Goal: Task Accomplishment & Management: Manage account settings

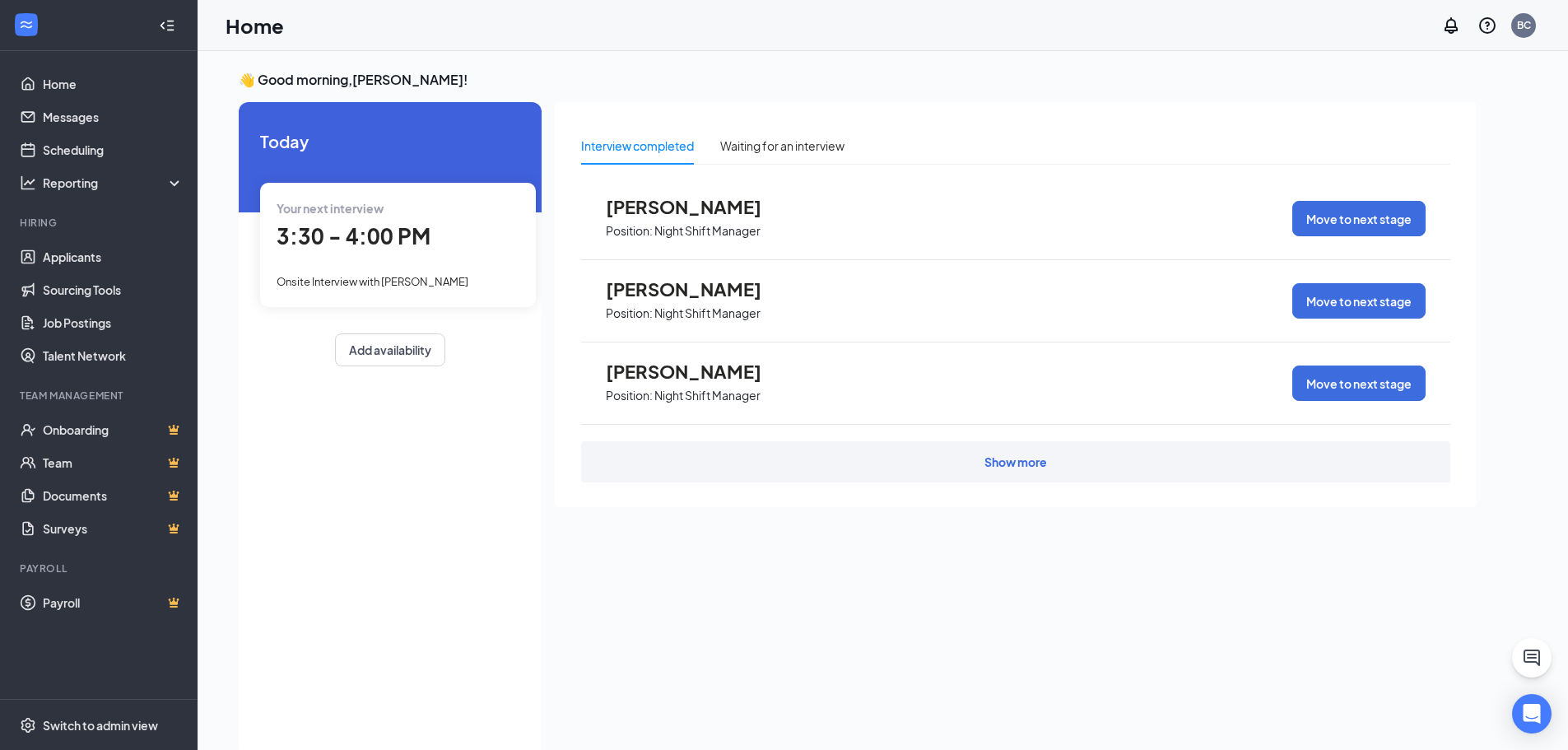
click at [402, 273] on div "Onsite Interview with [PERSON_NAME]" at bounding box center [398, 280] width 243 height 18
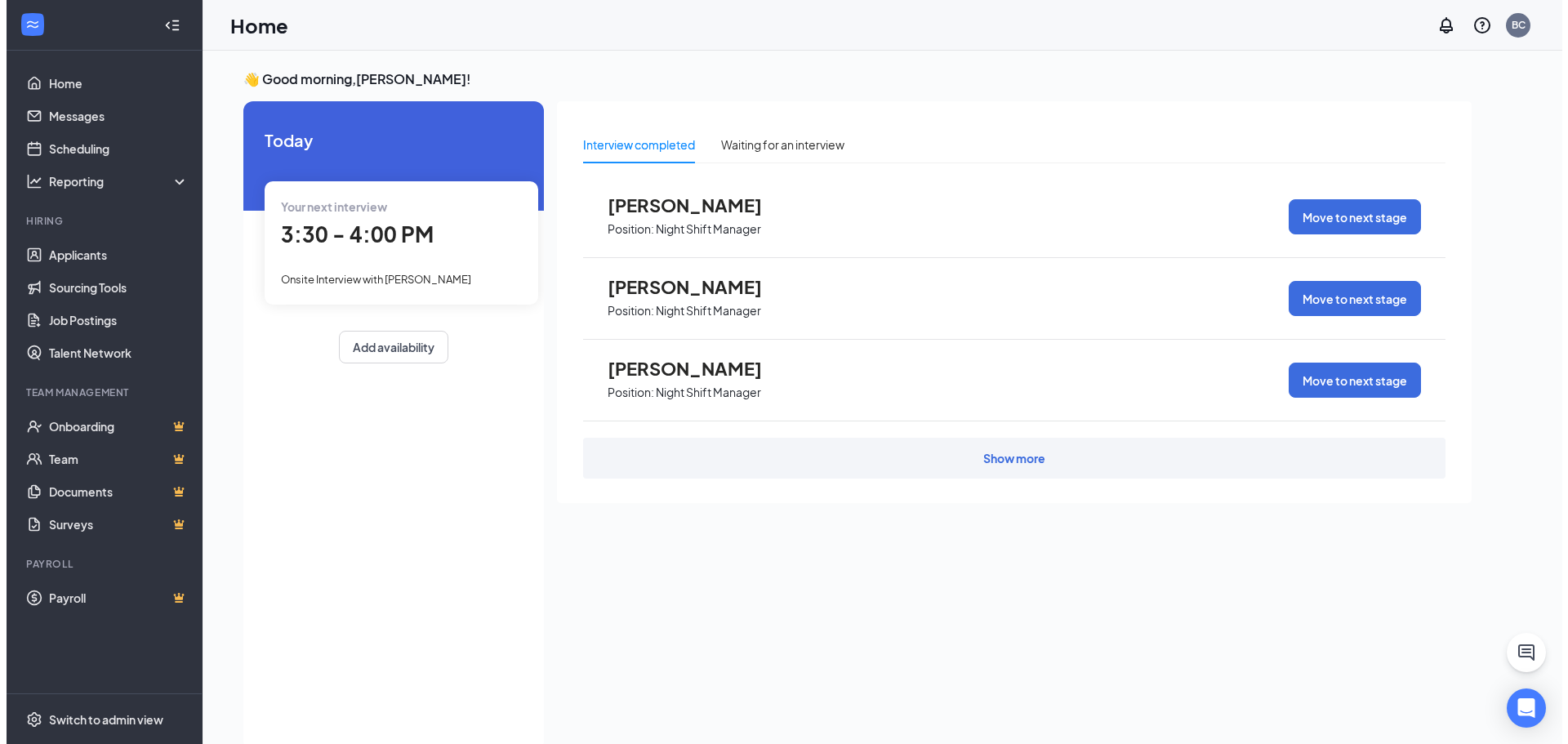
scroll to position [6, 0]
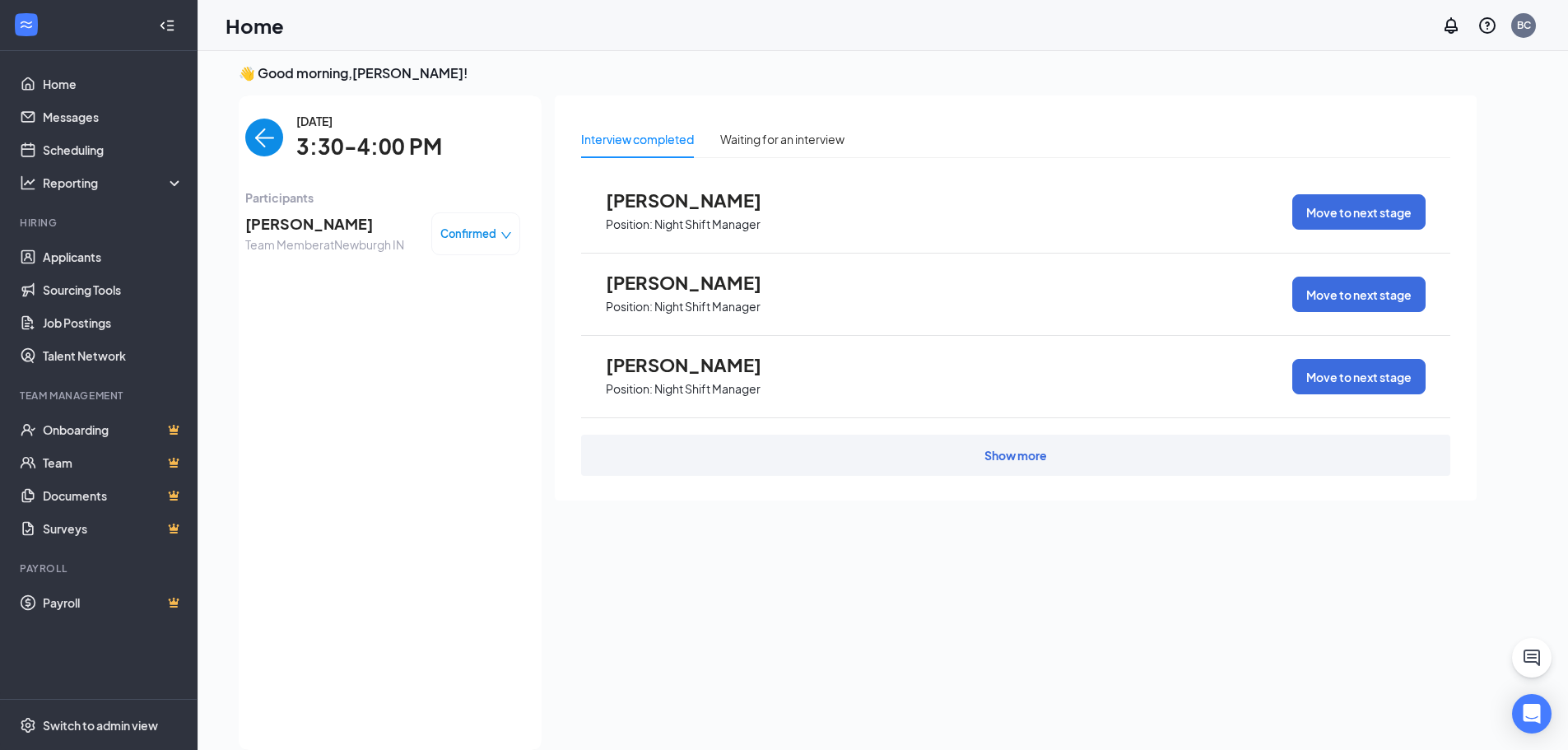
click at [257, 133] on img "back-button" at bounding box center [264, 137] width 38 height 38
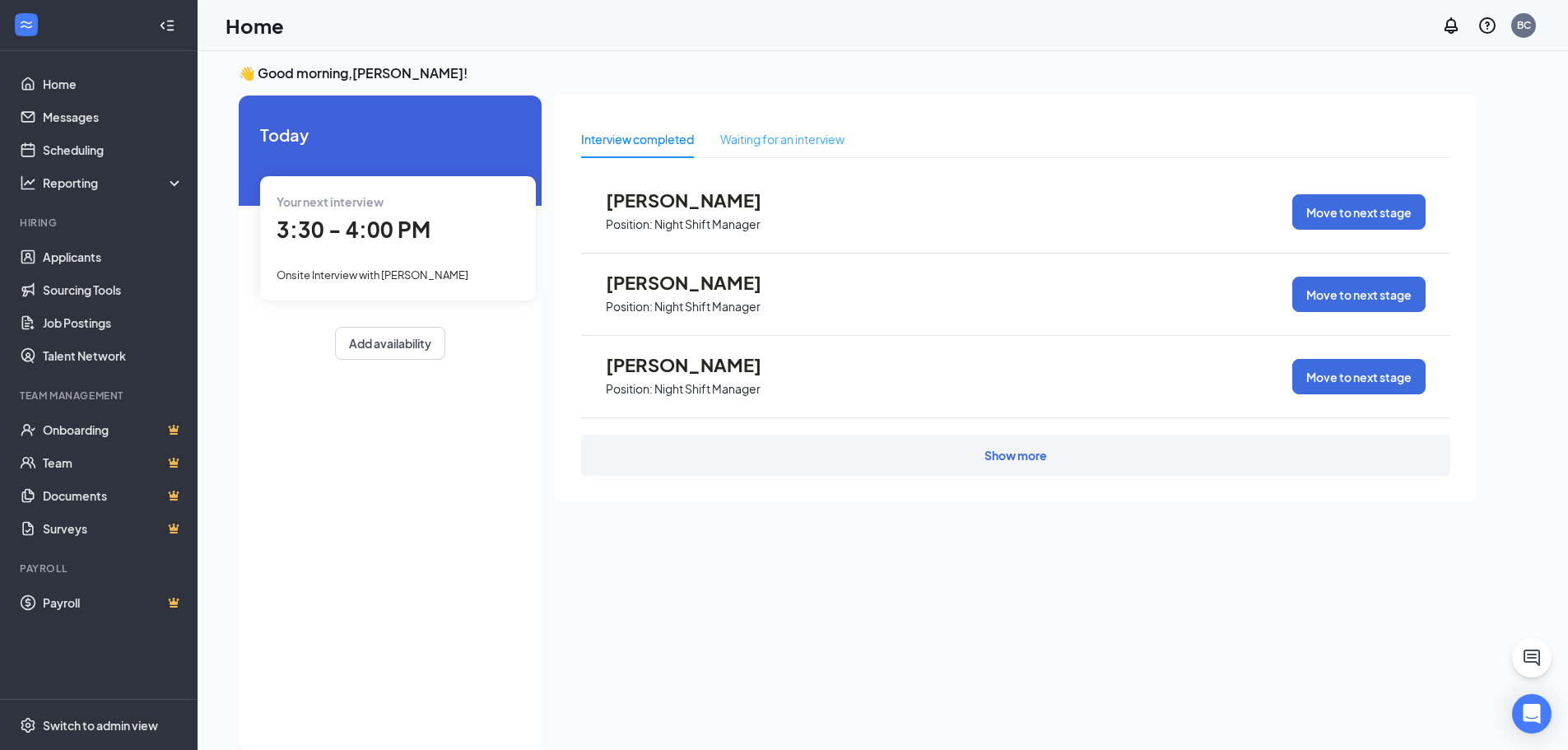
click at [792, 128] on div "Waiting for an interview" at bounding box center [783, 138] width 125 height 38
click at [663, 136] on div "Interview completed" at bounding box center [638, 139] width 113 height 18
click at [354, 227] on span "3:30 - 4:00 PM" at bounding box center [353, 229] width 154 height 27
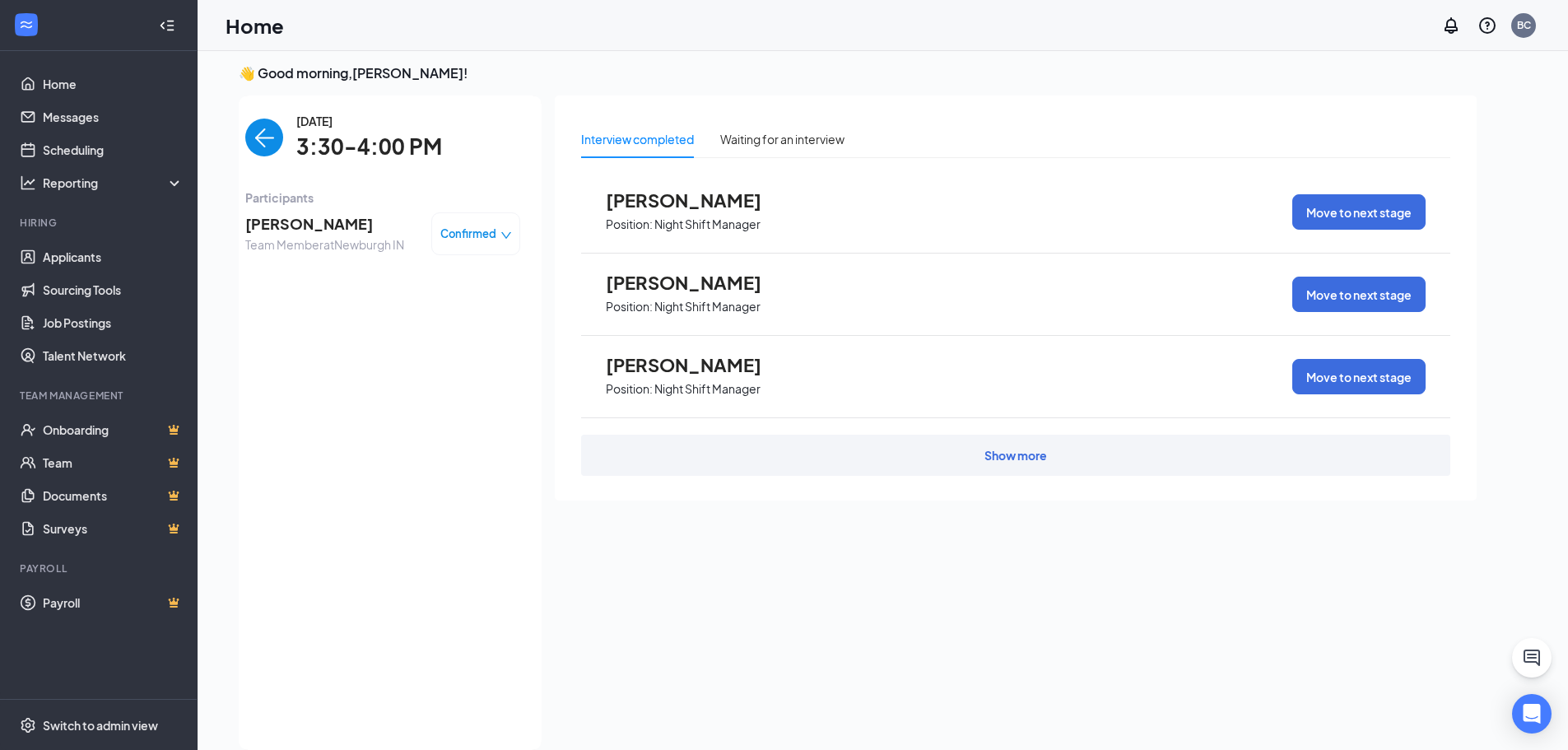
click at [277, 220] on span "[PERSON_NAME]" at bounding box center [325, 223] width 159 height 23
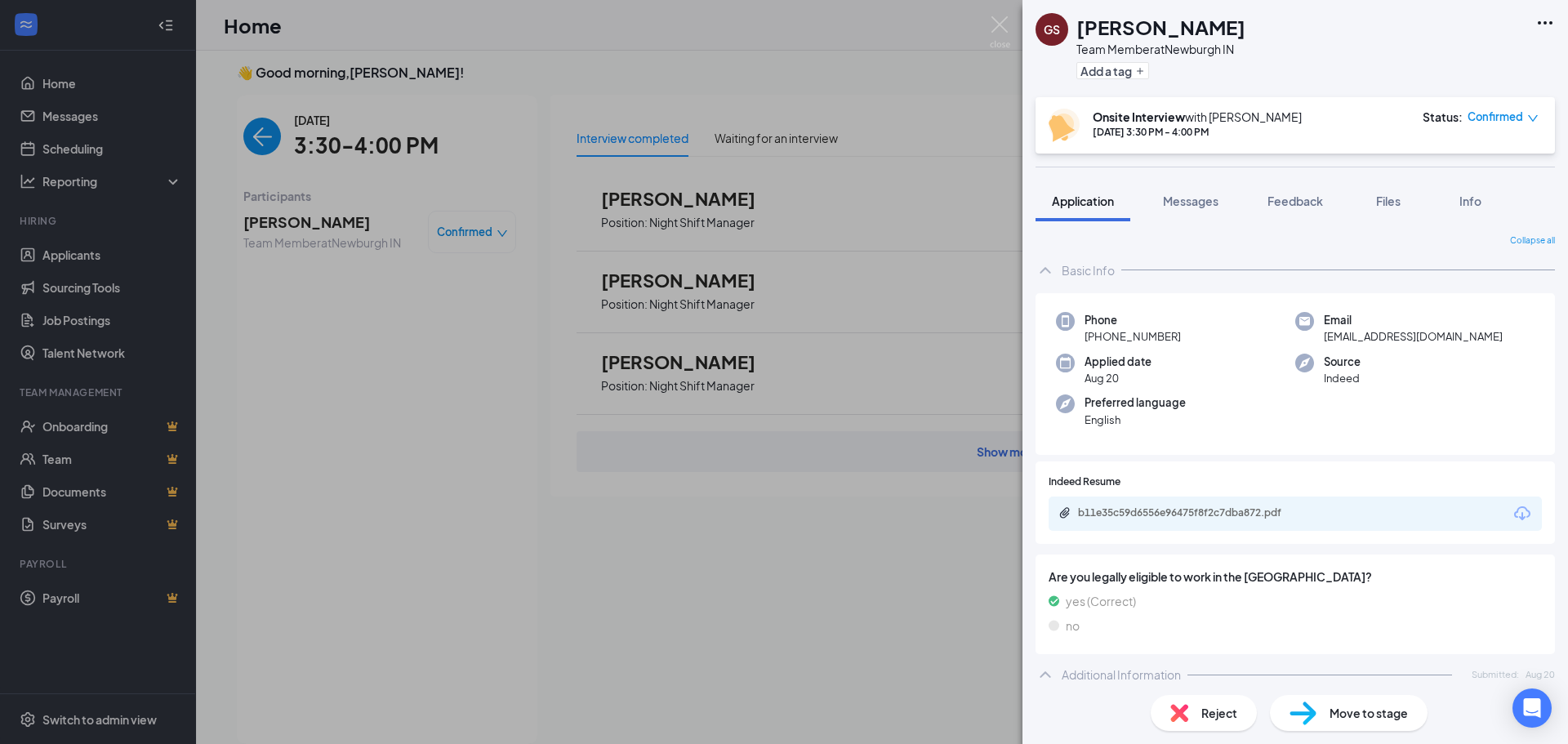
drag, startPoint x: 1167, startPoint y: 205, endPoint x: 1199, endPoint y: 221, distance: 35.8
click at [1167, 205] on span "Messages" at bounding box center [1190, 200] width 56 height 15
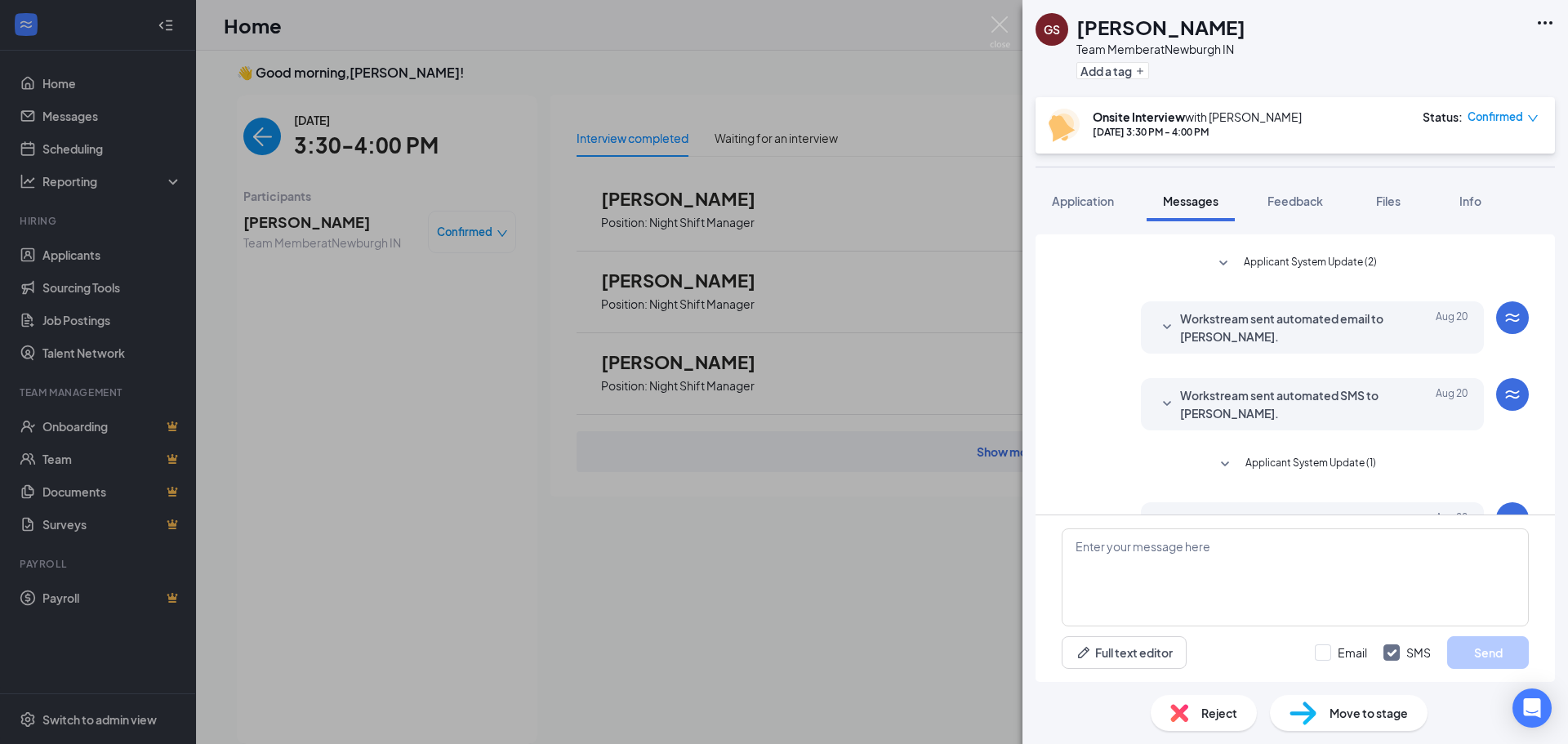
scroll to position [78, 0]
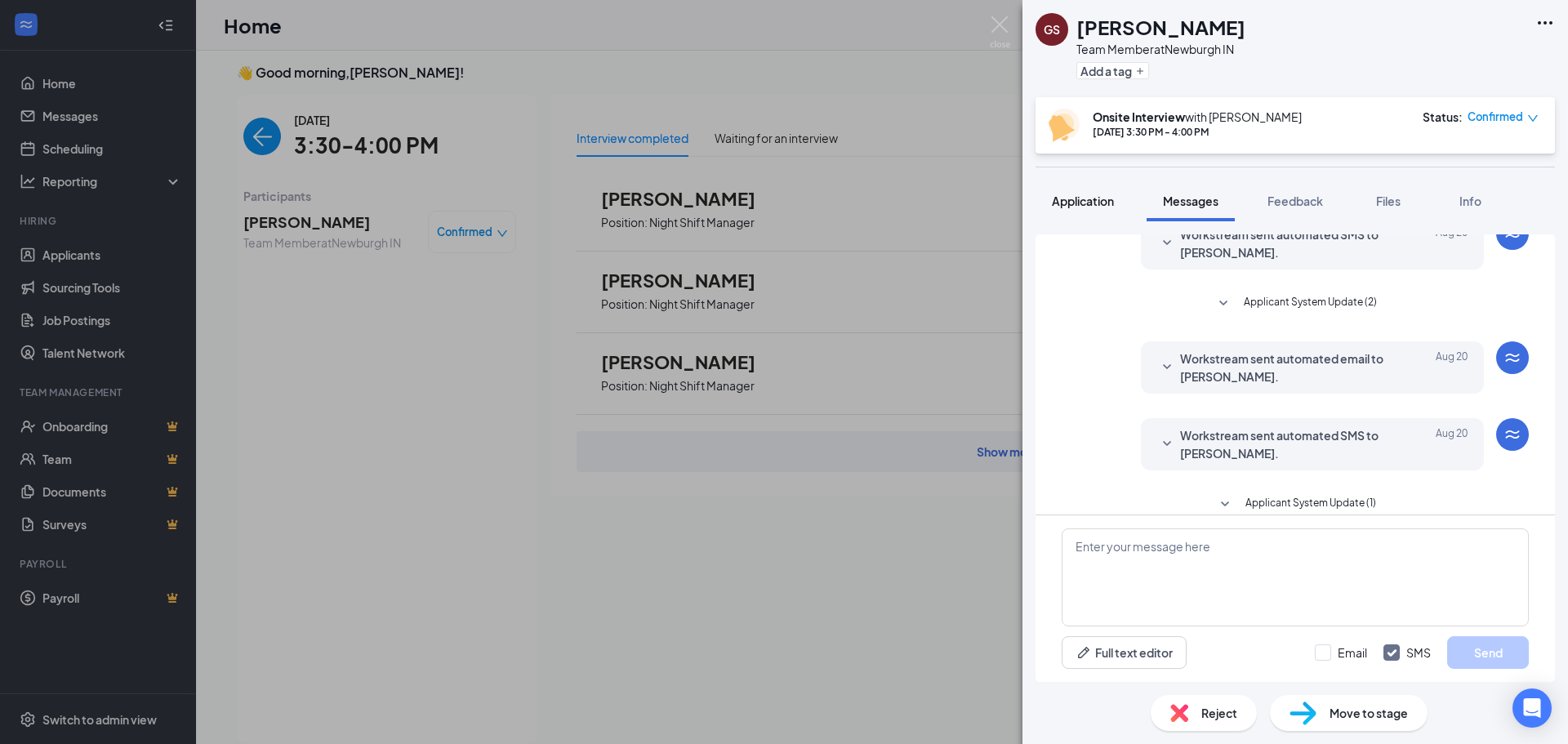
click at [1108, 215] on button "Application" at bounding box center [1082, 200] width 94 height 41
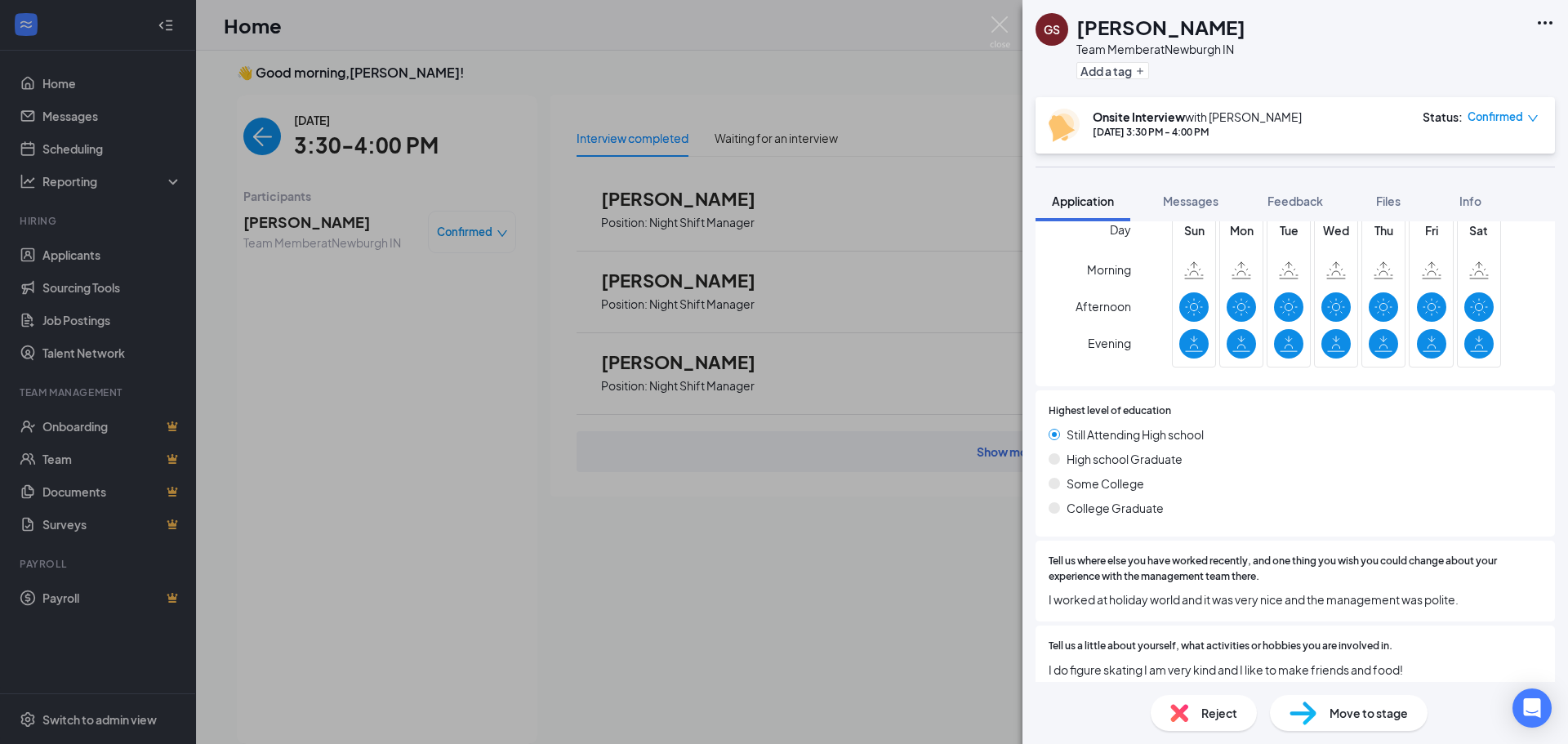
scroll to position [527, 0]
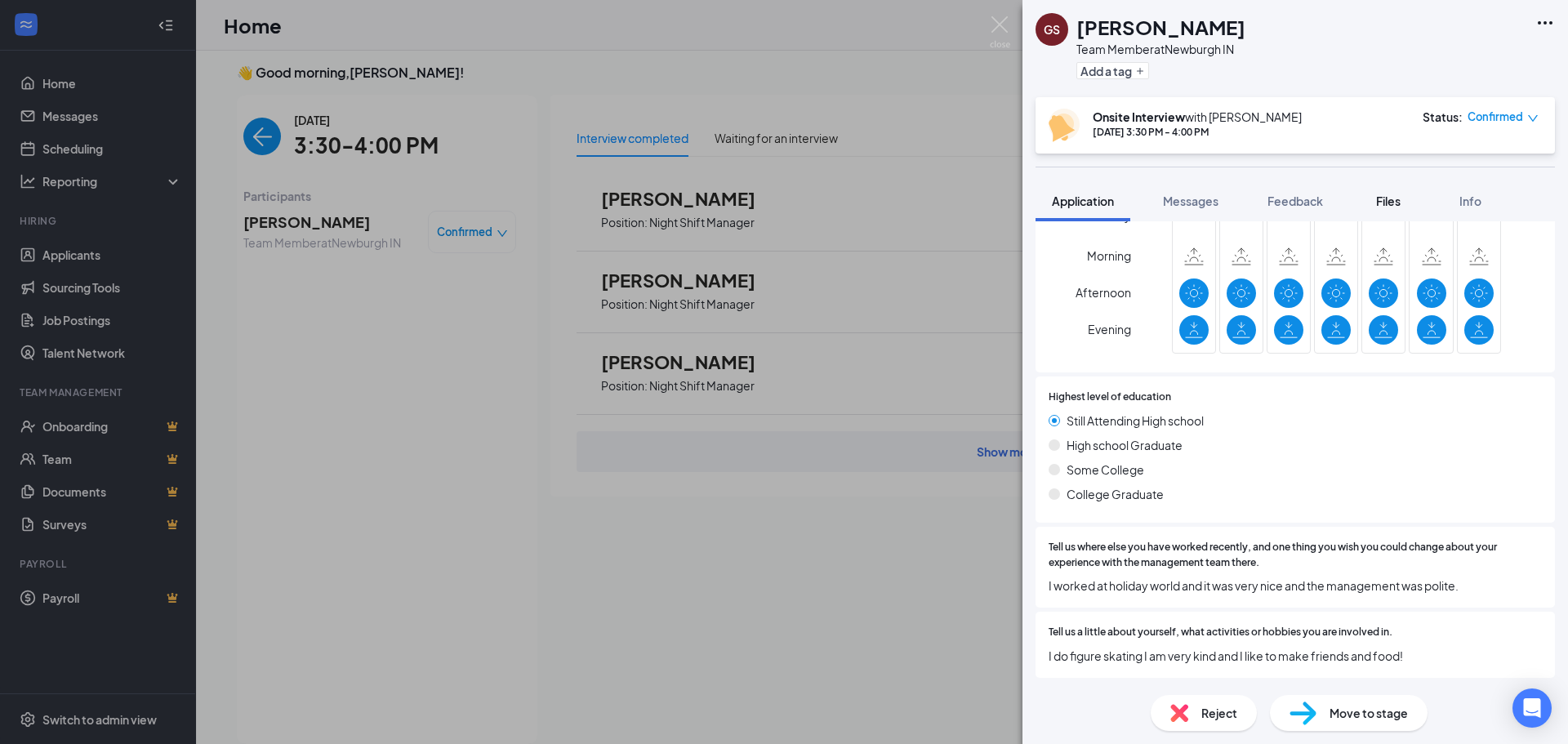
click at [1381, 205] on span "Files" at bounding box center [1388, 200] width 25 height 15
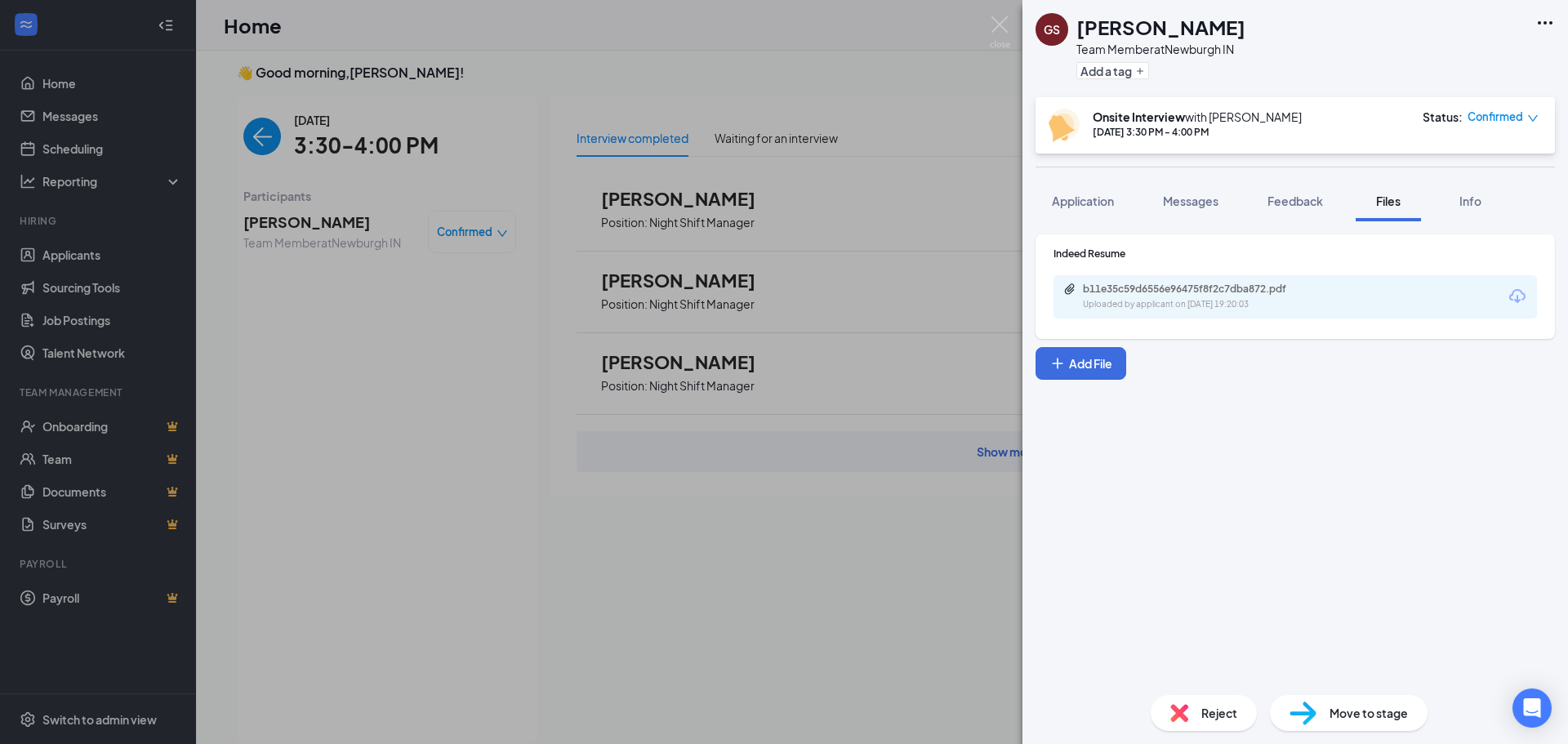
click at [1177, 281] on div "b11e35c59d6556e96475f8f2c7dba872.pdf Uploaded by applicant on [DATE] 19:20:03" at bounding box center [1295, 297] width 483 height 43
click at [1182, 284] on div "b11e35c59d6556e96475f8f2c7dba872.pdf" at bounding box center [1197, 289] width 229 height 13
